Goal: Navigation & Orientation: Find specific page/section

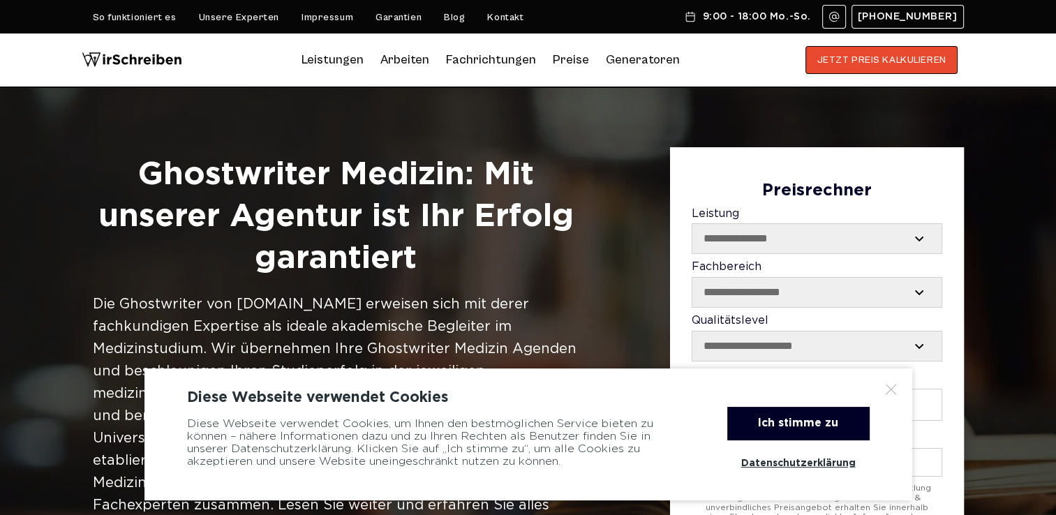
click at [889, 389] on div at bounding box center [891, 389] width 14 height 14
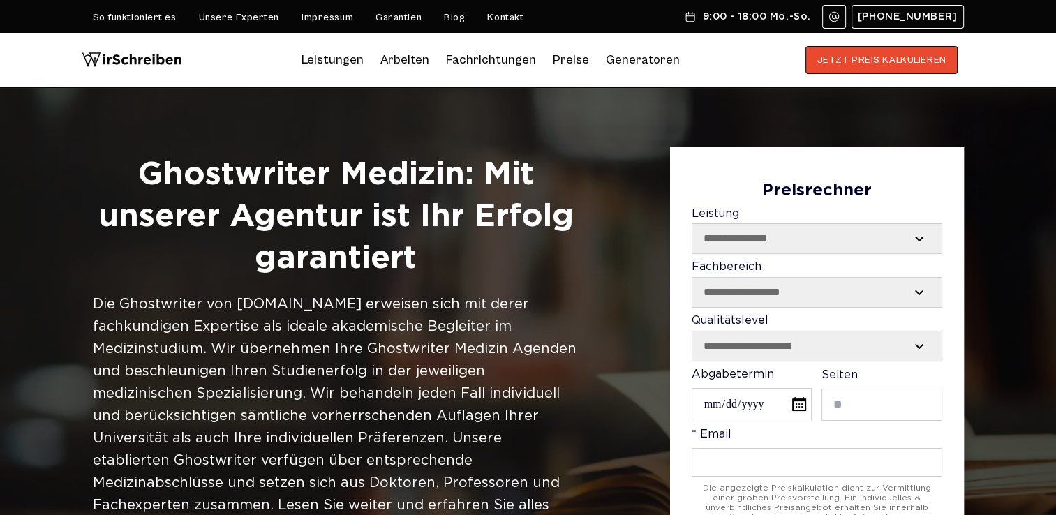
click at [250, 21] on link "Unsere Experten" at bounding box center [239, 17] width 80 height 11
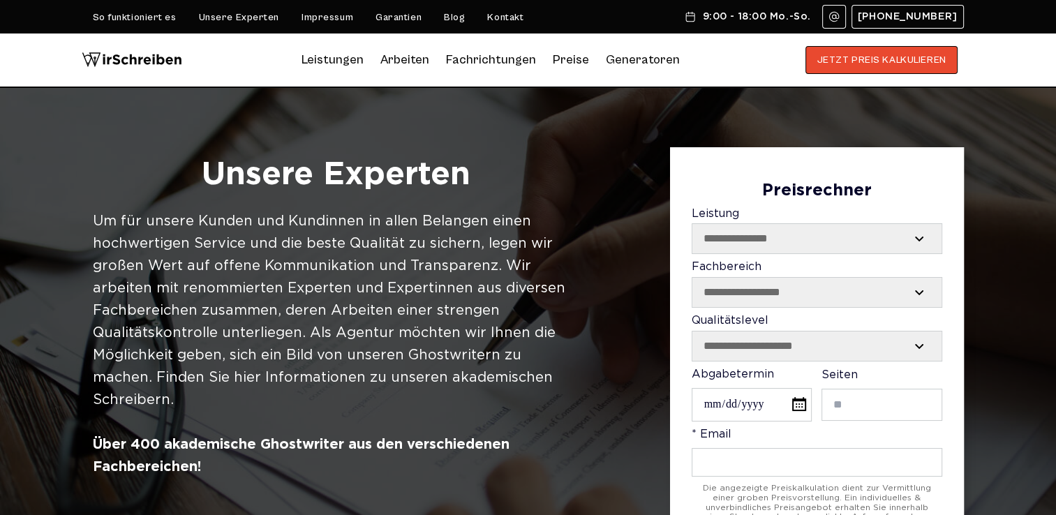
click at [245, 15] on link "Unsere Experten" at bounding box center [239, 17] width 80 height 11
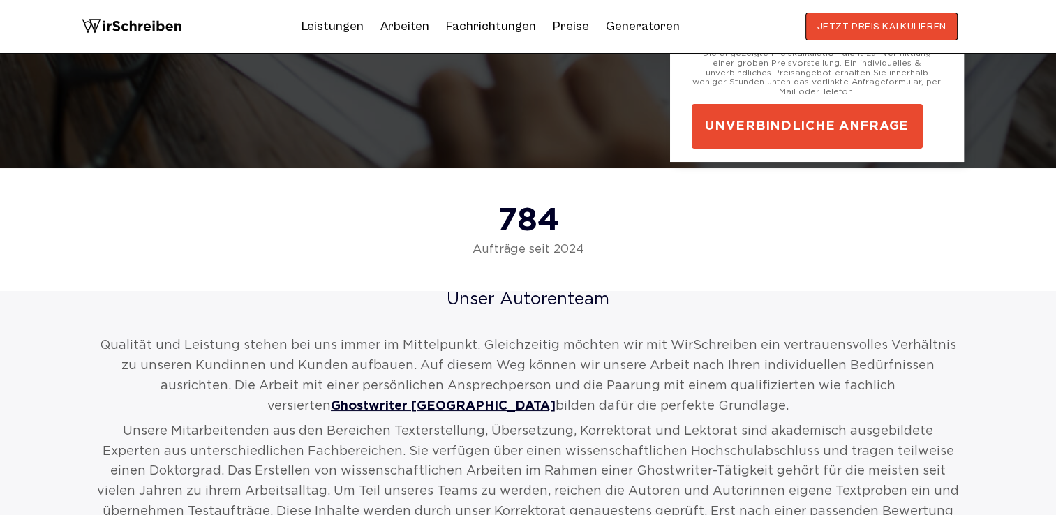
scroll to position [335, 0]
